Goal: Book appointment/travel/reservation

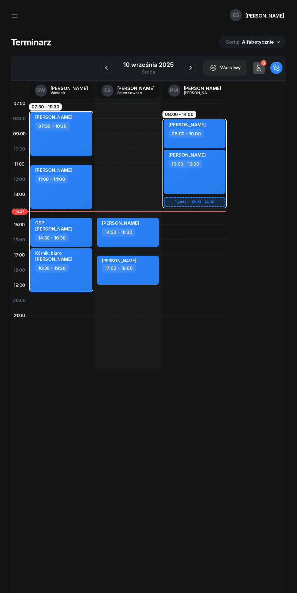
click at [141, 234] on div "14:30 - 16:30" at bounding box center [128, 232] width 53 height 9
select select "14"
select select "30"
select select "16"
select select "30"
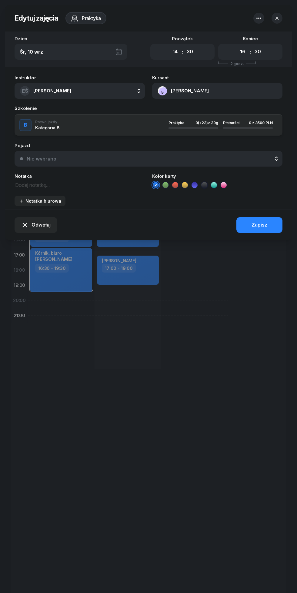
click at [184, 91] on button "[PERSON_NAME]" at bounding box center [217, 91] width 130 height 16
click at [218, 112] on div "Otwórz profil" at bounding box center [218, 112] width 29 height 8
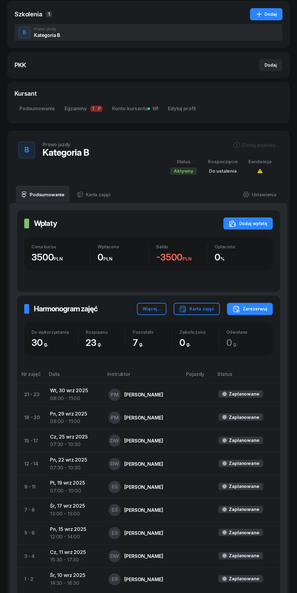
scroll to position [162, 0]
